Goal: Find specific page/section: Find specific page/section

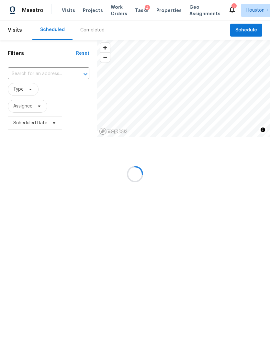
click at [22, 95] on div at bounding box center [135, 174] width 270 height 348
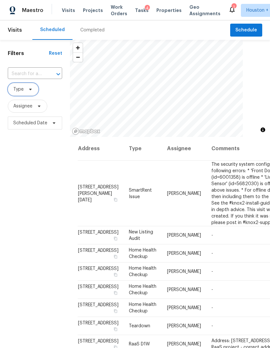
click at [16, 94] on span "Type" at bounding box center [23, 89] width 31 height 13
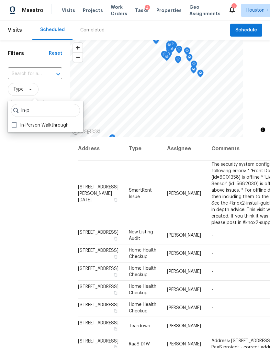
type input "In-p"
click at [19, 124] on label "In-Person Walkthrough" at bounding box center [40, 125] width 57 height 6
click at [16, 124] on input "In-Person Walkthrough" at bounding box center [14, 124] width 4 height 4
checkbox input "true"
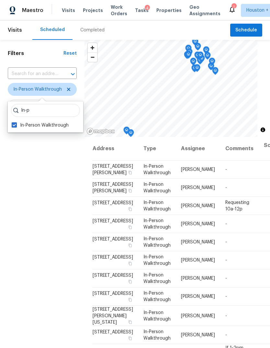
click at [23, 160] on div "Filters Reset ​ In-Person Walkthrough Assignee Scheduled Date" at bounding box center [42, 228] width 85 height 376
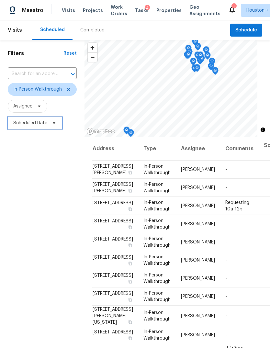
click at [30, 128] on span "Scheduled Date" at bounding box center [35, 123] width 54 height 13
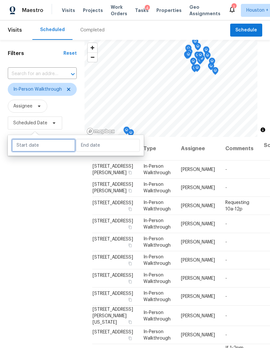
click at [31, 147] on input "text" at bounding box center [44, 145] width 64 height 13
select select "8"
select select "2025"
select select "9"
select select "2025"
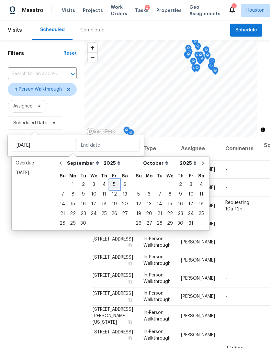
click at [109, 185] on div "5" at bounding box center [114, 184] width 10 height 9
type input "Fri, Sep 05"
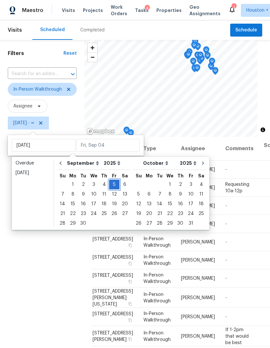
click at [113, 186] on div "5" at bounding box center [114, 184] width 10 height 9
type input "Fri, Sep 05"
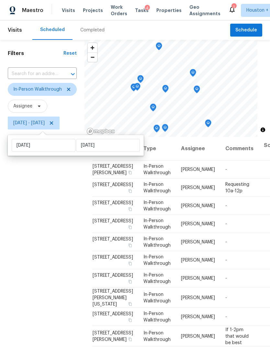
click at [23, 226] on div "Filters Reset ​ In-Person Walkthrough Assignee Fri, Sep 05 - Fri, Sep 05" at bounding box center [42, 228] width 85 height 376
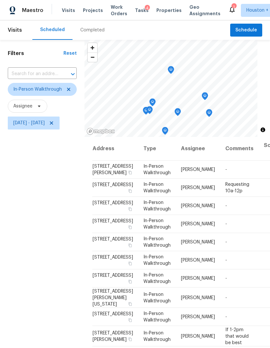
click at [171, 71] on icon "Map marker" at bounding box center [171, 69] width 6 height 7
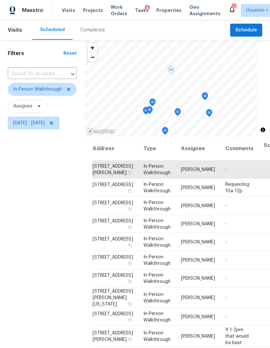
click at [207, 92] on icon "Map marker" at bounding box center [205, 96] width 6 height 8
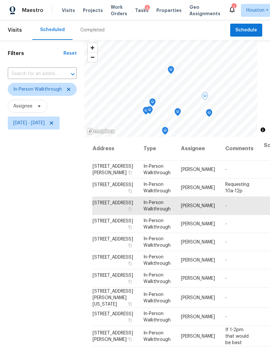
click at [209, 110] on icon "Map marker" at bounding box center [209, 112] width 6 height 7
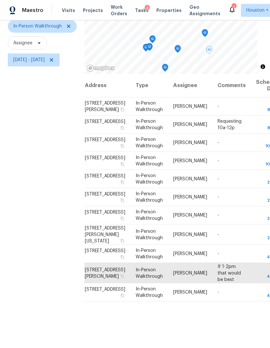
scroll to position [63, 0]
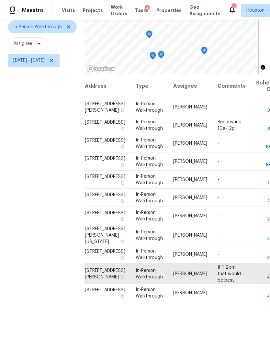
click at [205, 51] on icon "Map marker" at bounding box center [204, 50] width 1 height 1
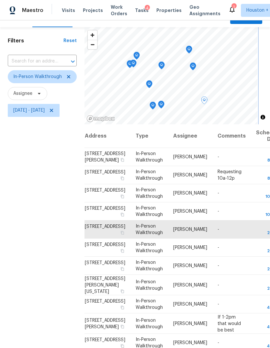
scroll to position [10, 0]
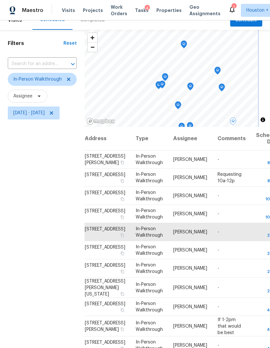
click at [189, 84] on icon "Map marker" at bounding box center [190, 87] width 6 height 8
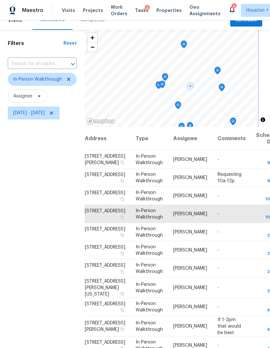
click at [221, 70] on icon "Map marker" at bounding box center [218, 70] width 6 height 7
